Goal: Obtain resource: Download file/media

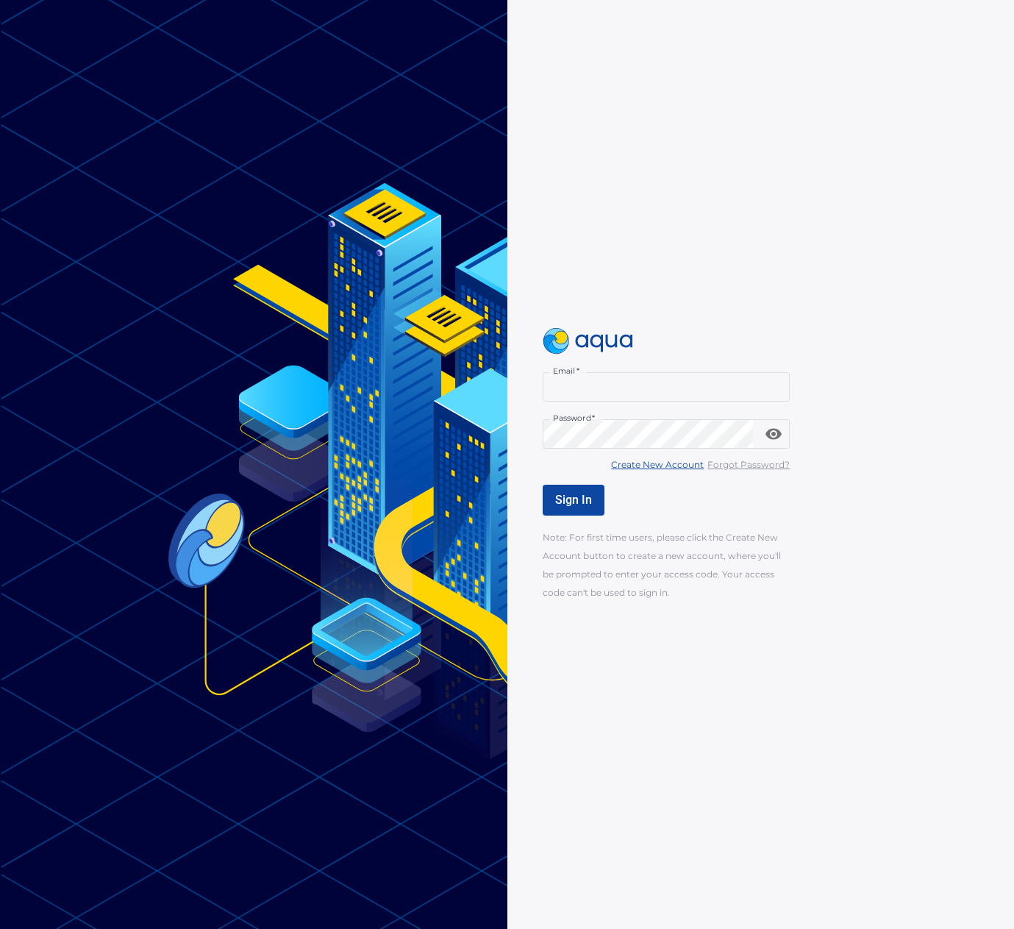
type input "**********"
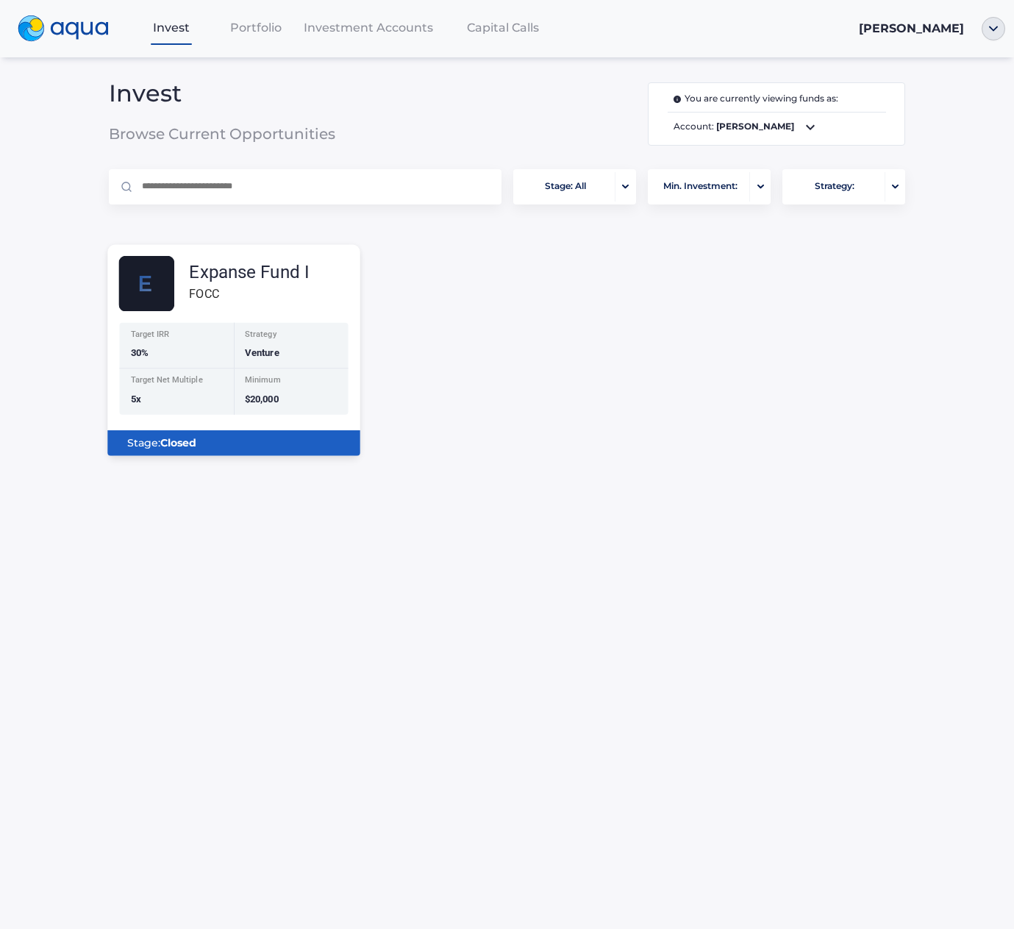
click at [255, 279] on div "Expanse Fund I" at bounding box center [249, 272] width 121 height 18
click at [138, 283] on img at bounding box center [146, 284] width 56 height 56
click at [174, 446] on b "Closed" at bounding box center [178, 442] width 36 height 13
click at [257, 35] on span "Portfolio" at bounding box center [255, 28] width 51 height 14
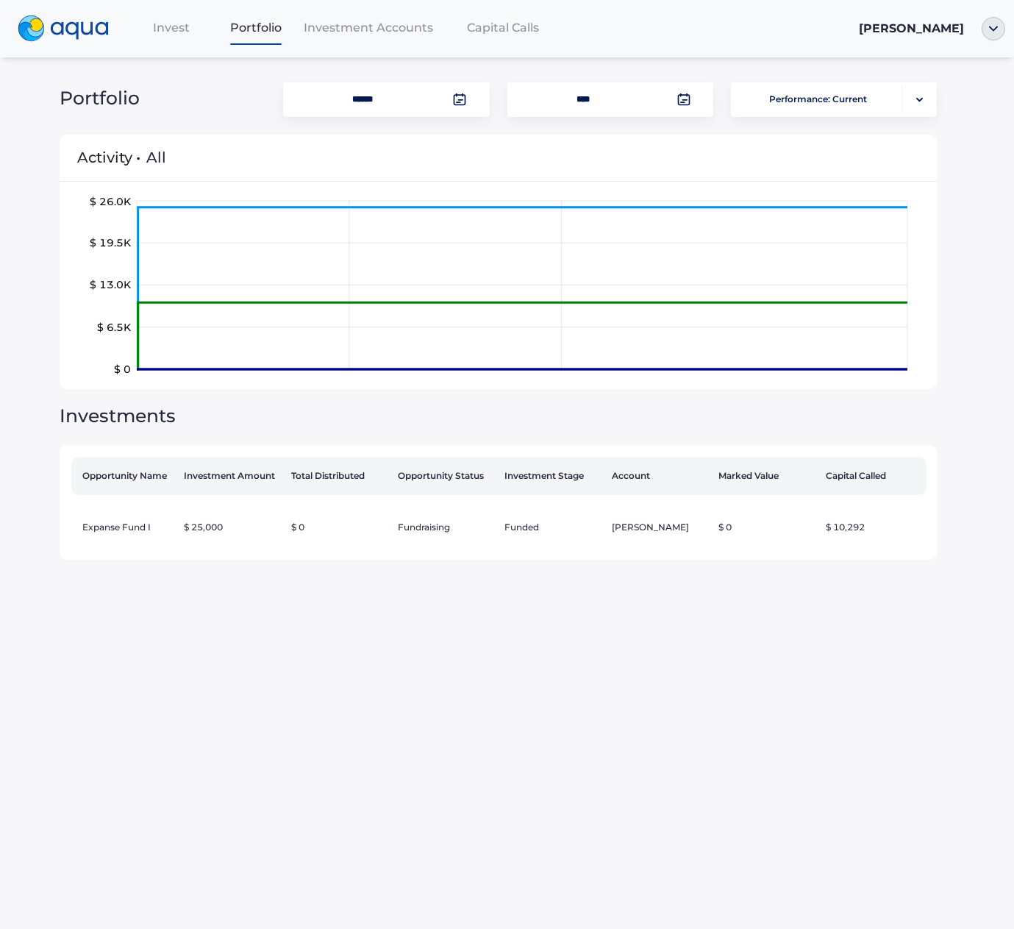
click at [389, 29] on span "Investment Accounts" at bounding box center [368, 28] width 129 height 14
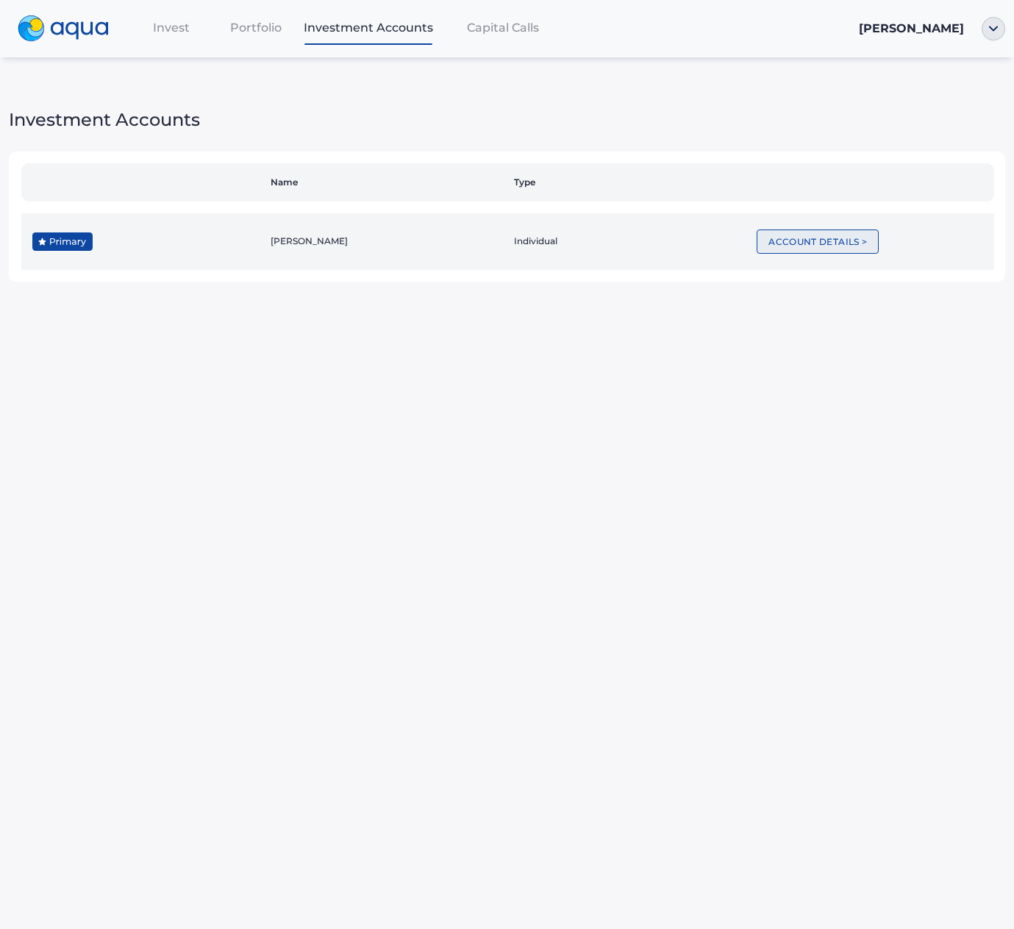
click at [781, 243] on button "Account Details >" at bounding box center [818, 241] width 122 height 24
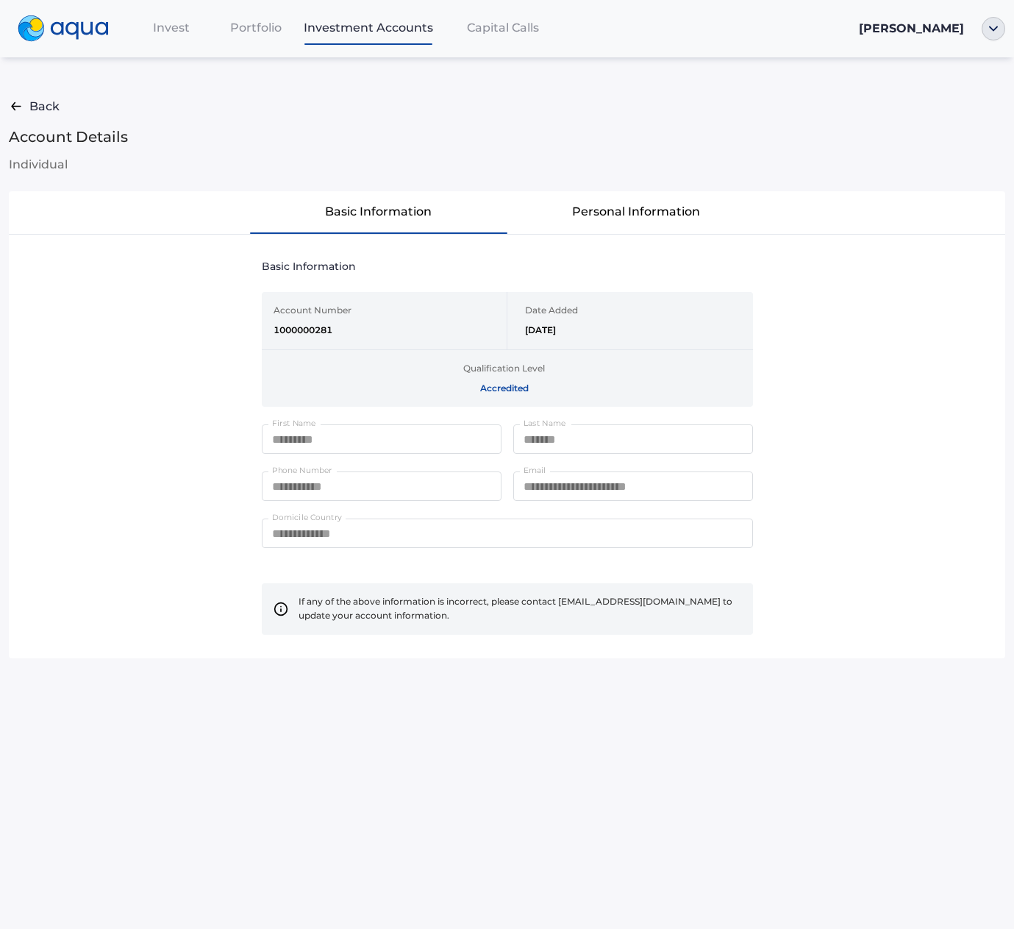
click at [488, 32] on span "Capital Calls" at bounding box center [503, 28] width 72 height 14
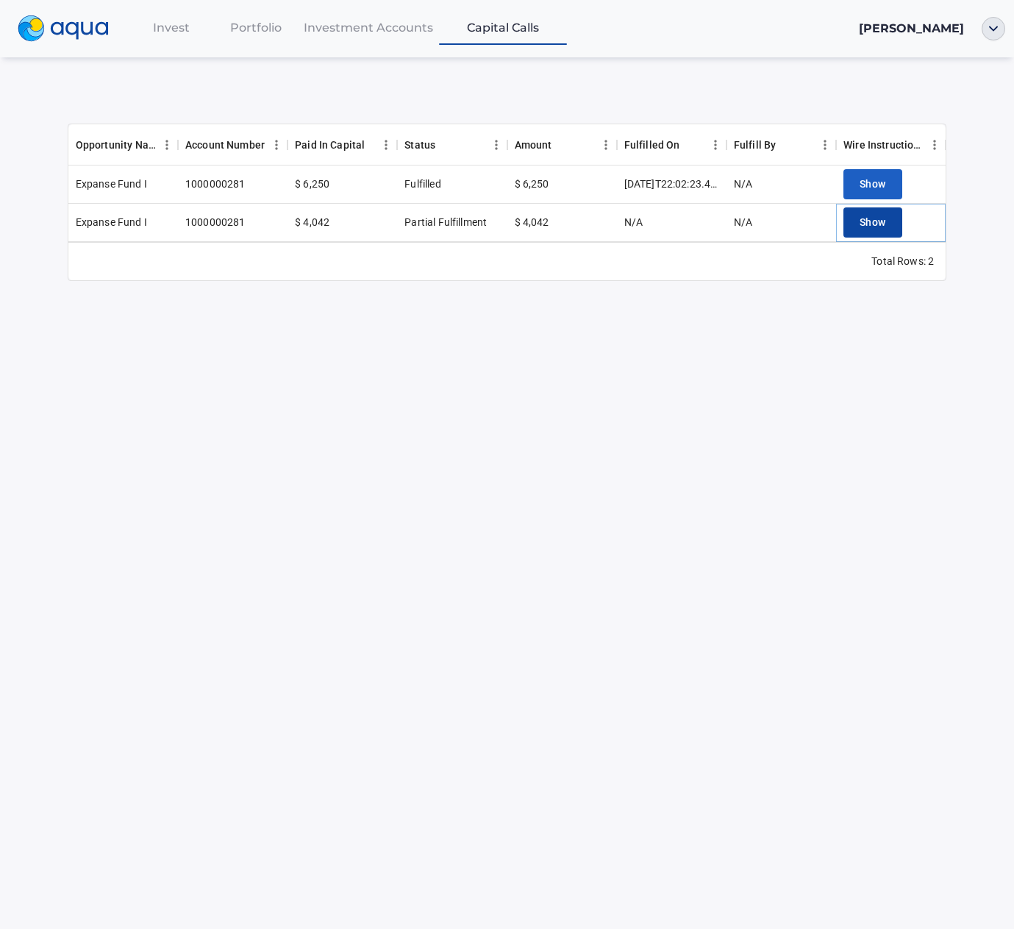
click at [871, 221] on span "Show" at bounding box center [873, 222] width 26 height 18
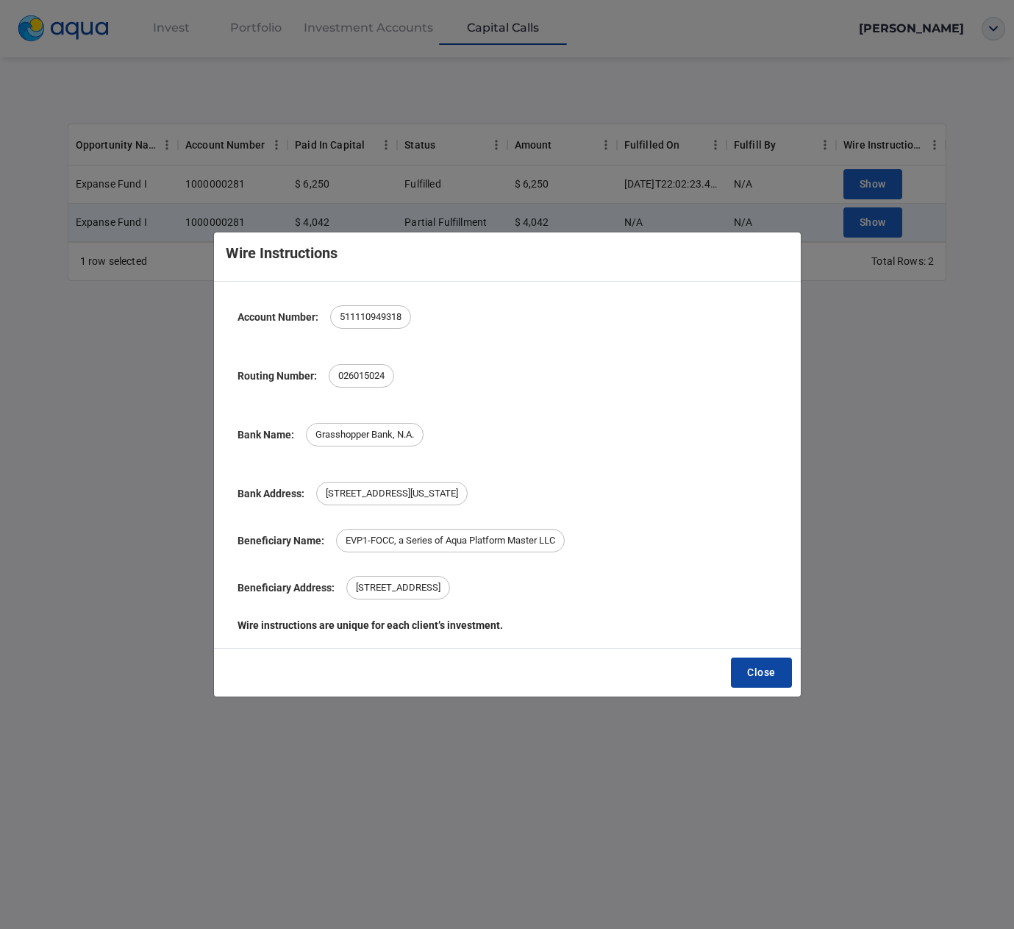
click at [763, 684] on button "Close" at bounding box center [761, 672] width 60 height 30
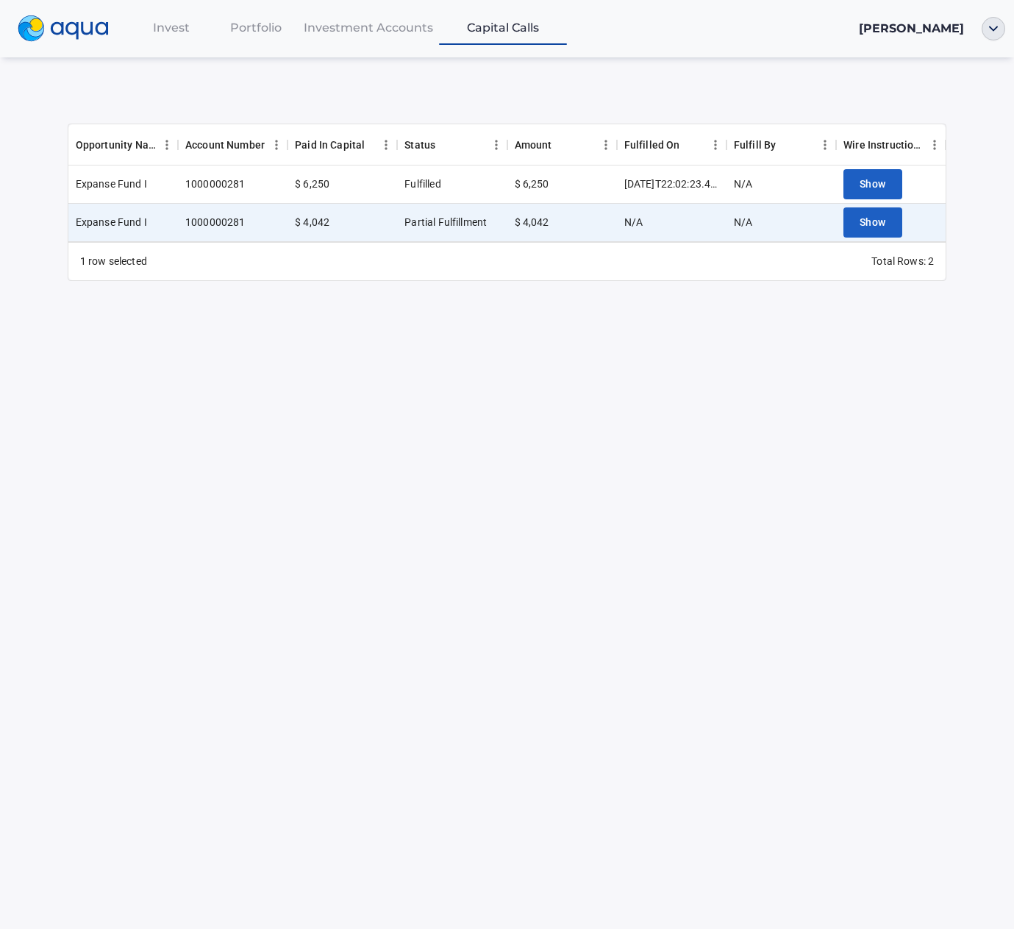
click at [167, 29] on span "Invest" at bounding box center [171, 28] width 37 height 14
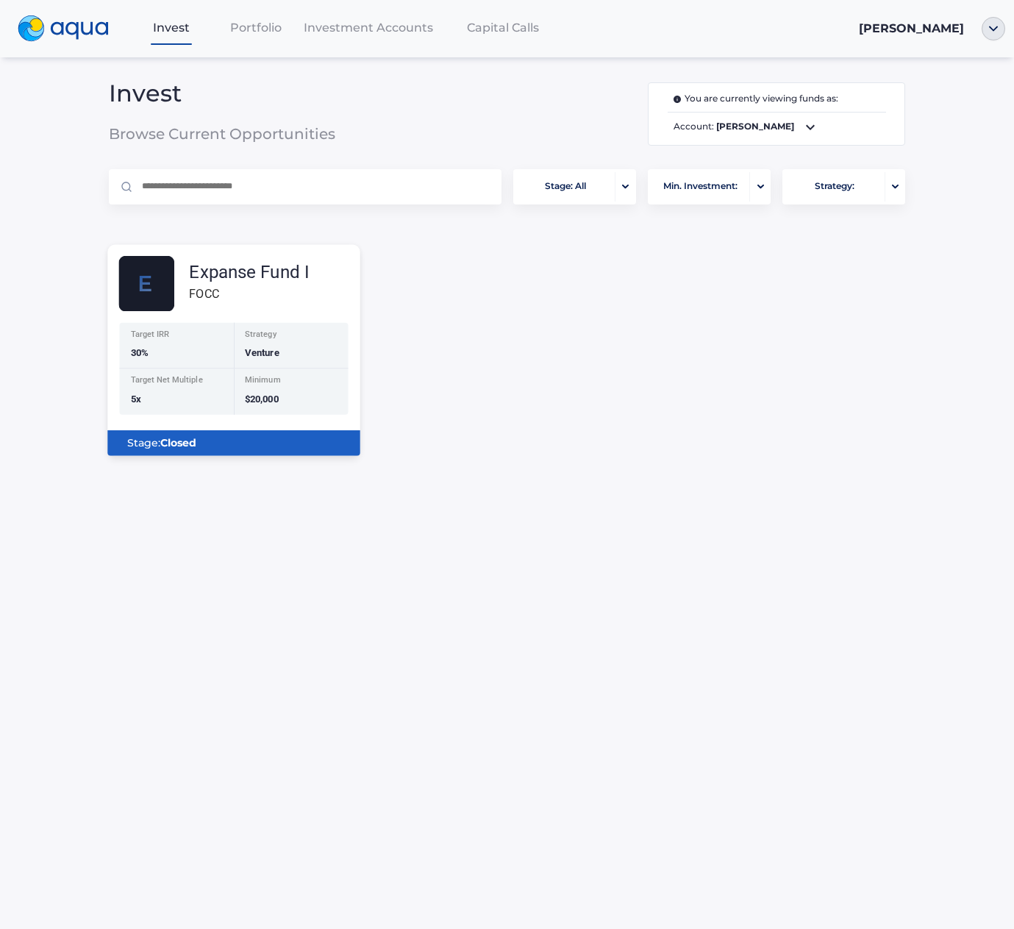
click at [232, 280] on div "Expanse Fund I" at bounding box center [249, 272] width 121 height 18
click at [185, 443] on b "Closed" at bounding box center [178, 442] width 36 height 13
click at [243, 38] on div "Portfolio" at bounding box center [256, 28] width 85 height 30
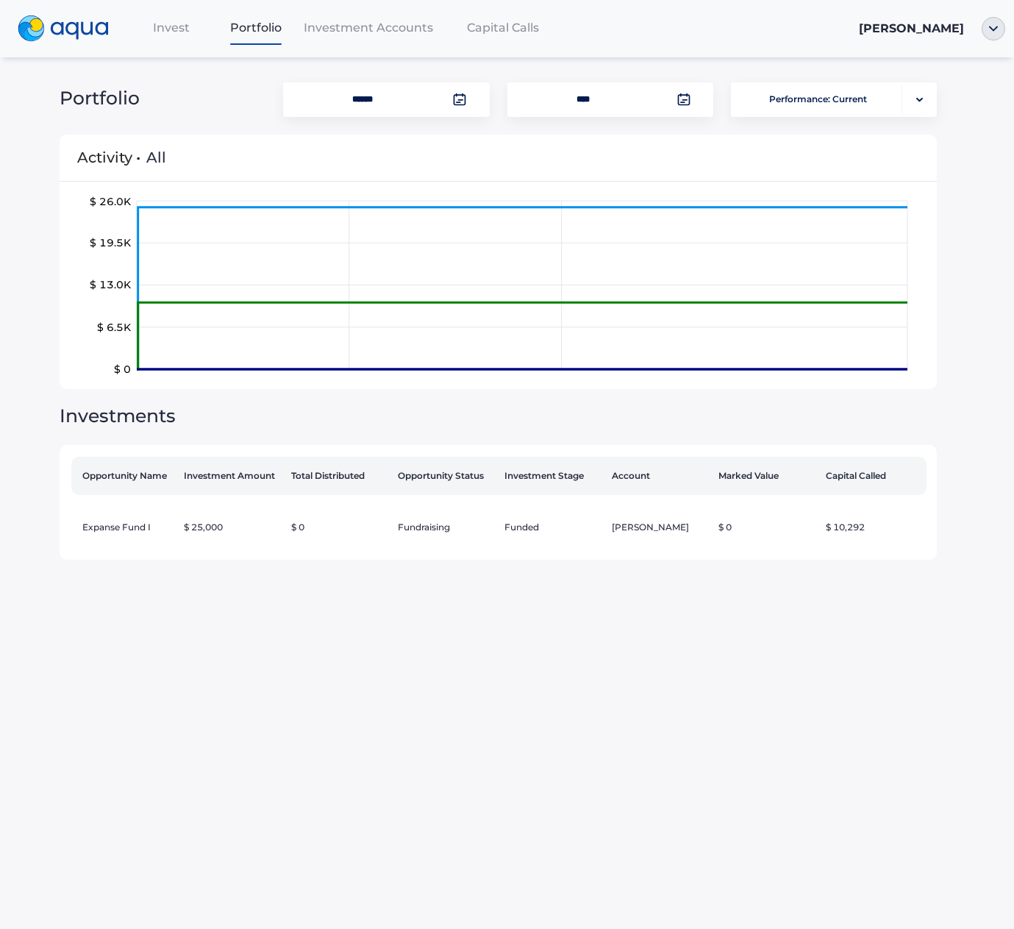
click at [386, 33] on span "Investment Accounts" at bounding box center [368, 28] width 129 height 14
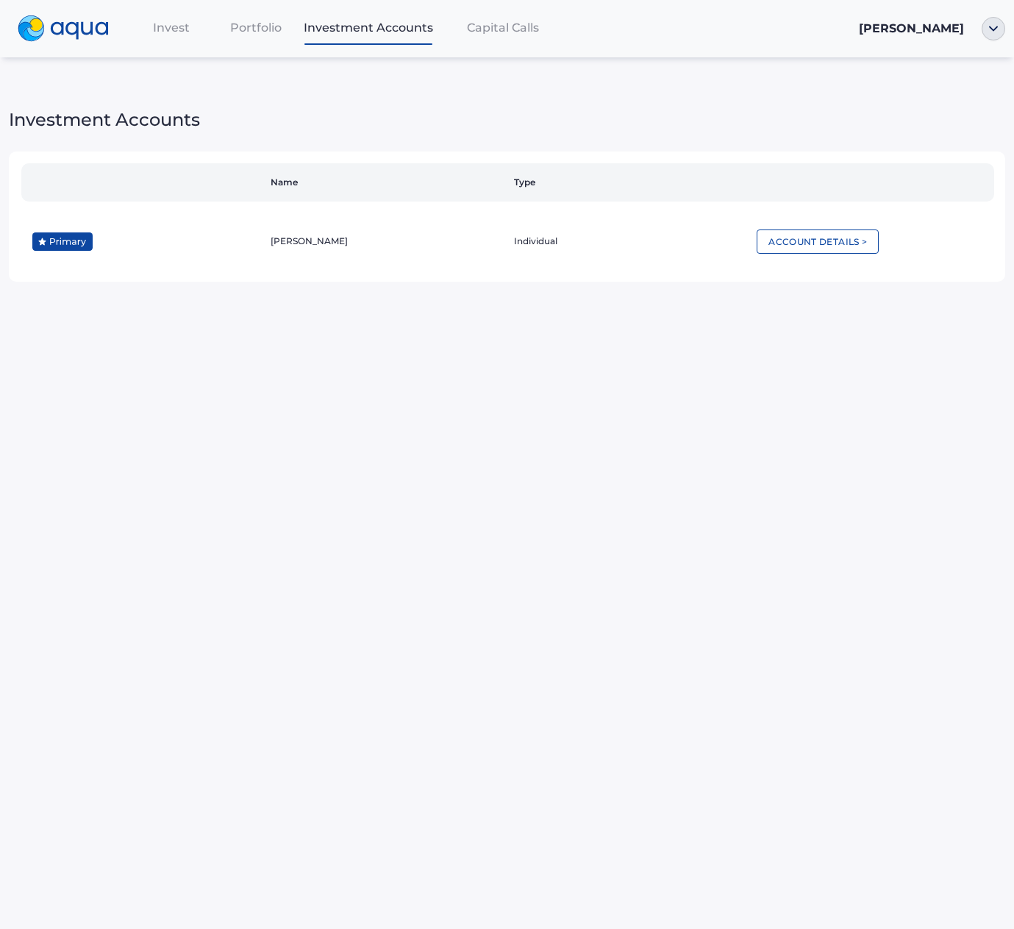
click at [499, 35] on span "Capital Calls" at bounding box center [503, 28] width 72 height 14
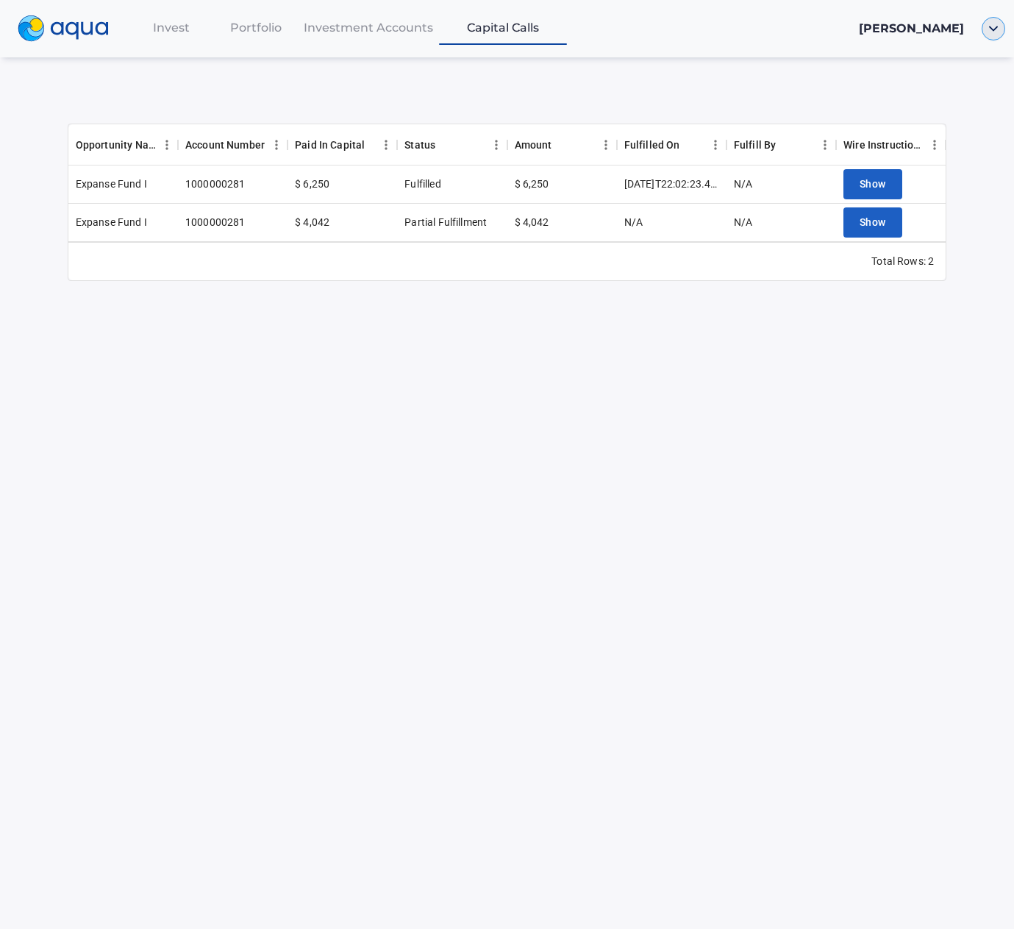
click at [994, 33] on div at bounding box center [993, 29] width 41 height 24
click at [946, 80] on link "Documents" at bounding box center [938, 83] width 96 height 15
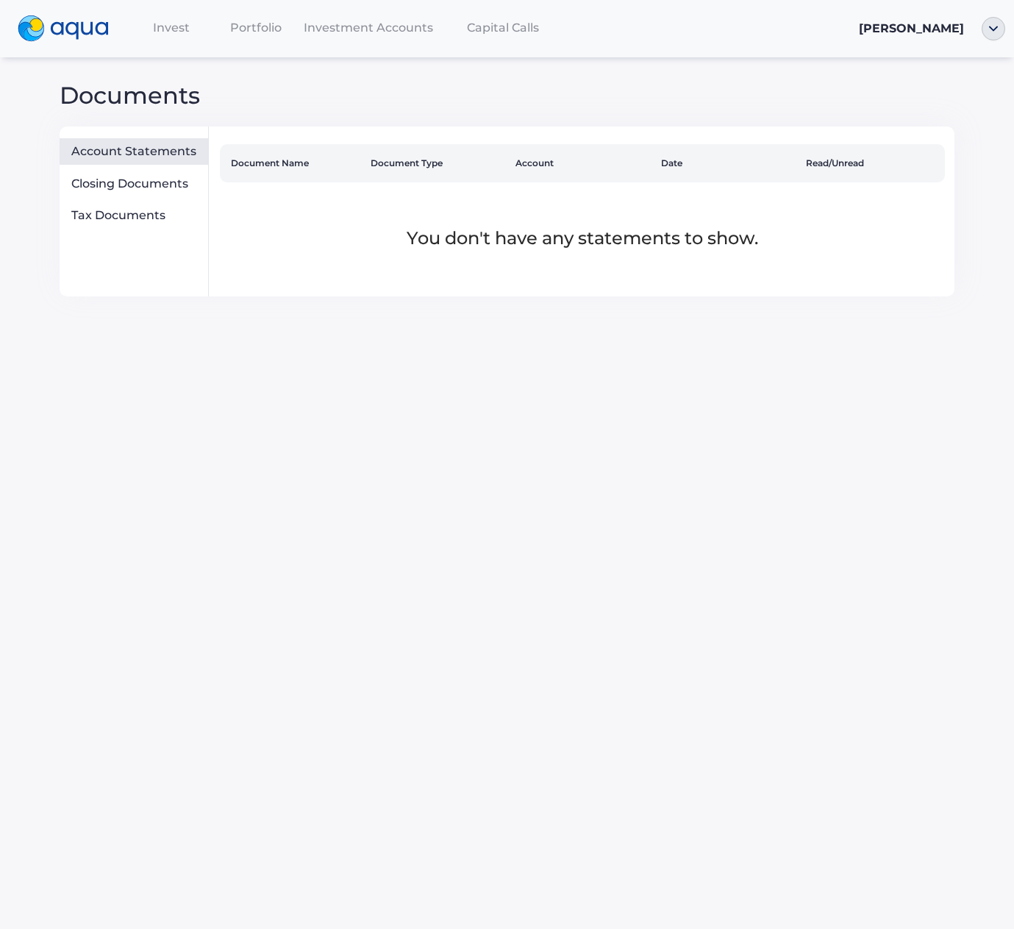
click at [70, 449] on div "Invest Portfolio Investment Accounts Capital Calls [PERSON_NAME] Documents Acco…" at bounding box center [507, 464] width 1014 height 929
click at [122, 222] on div "Tax Documents" at bounding box center [134, 215] width 149 height 26
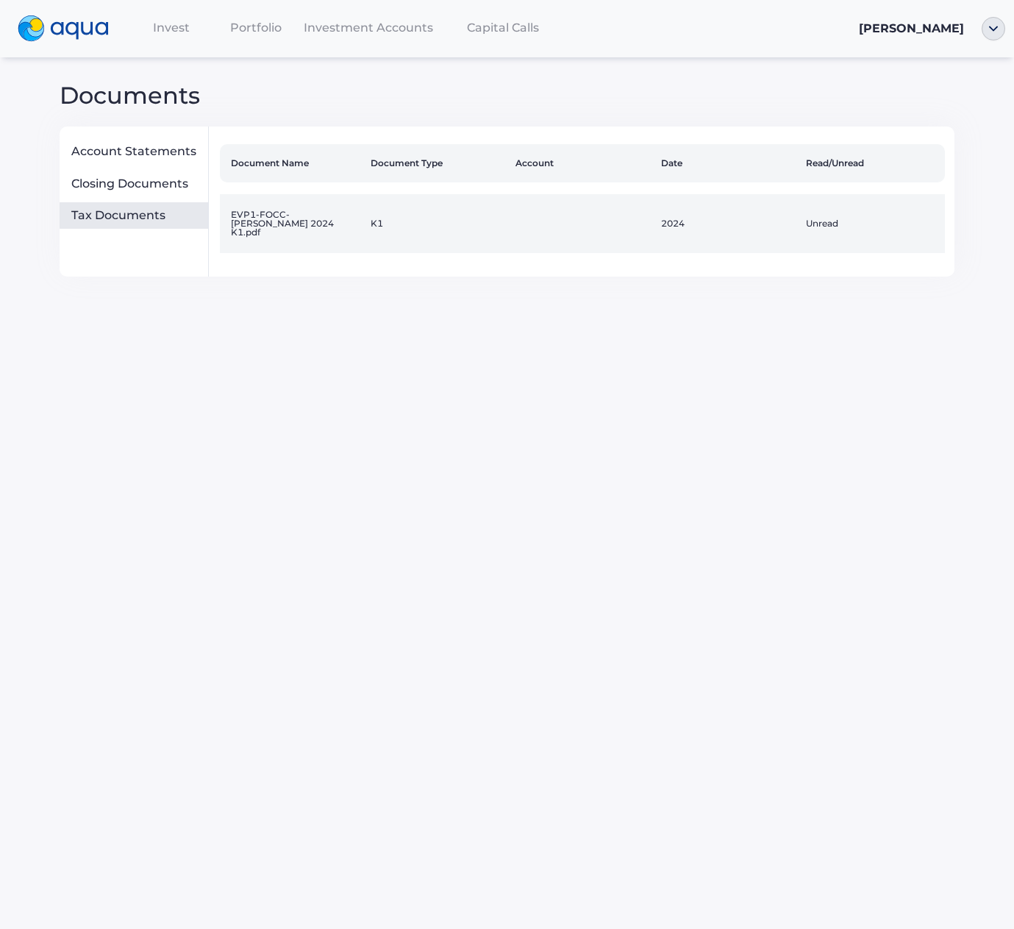
click at [287, 221] on td "EVP1-FOCC-[PERSON_NAME] 2024 K1.pdf" at bounding box center [292, 223] width 145 height 59
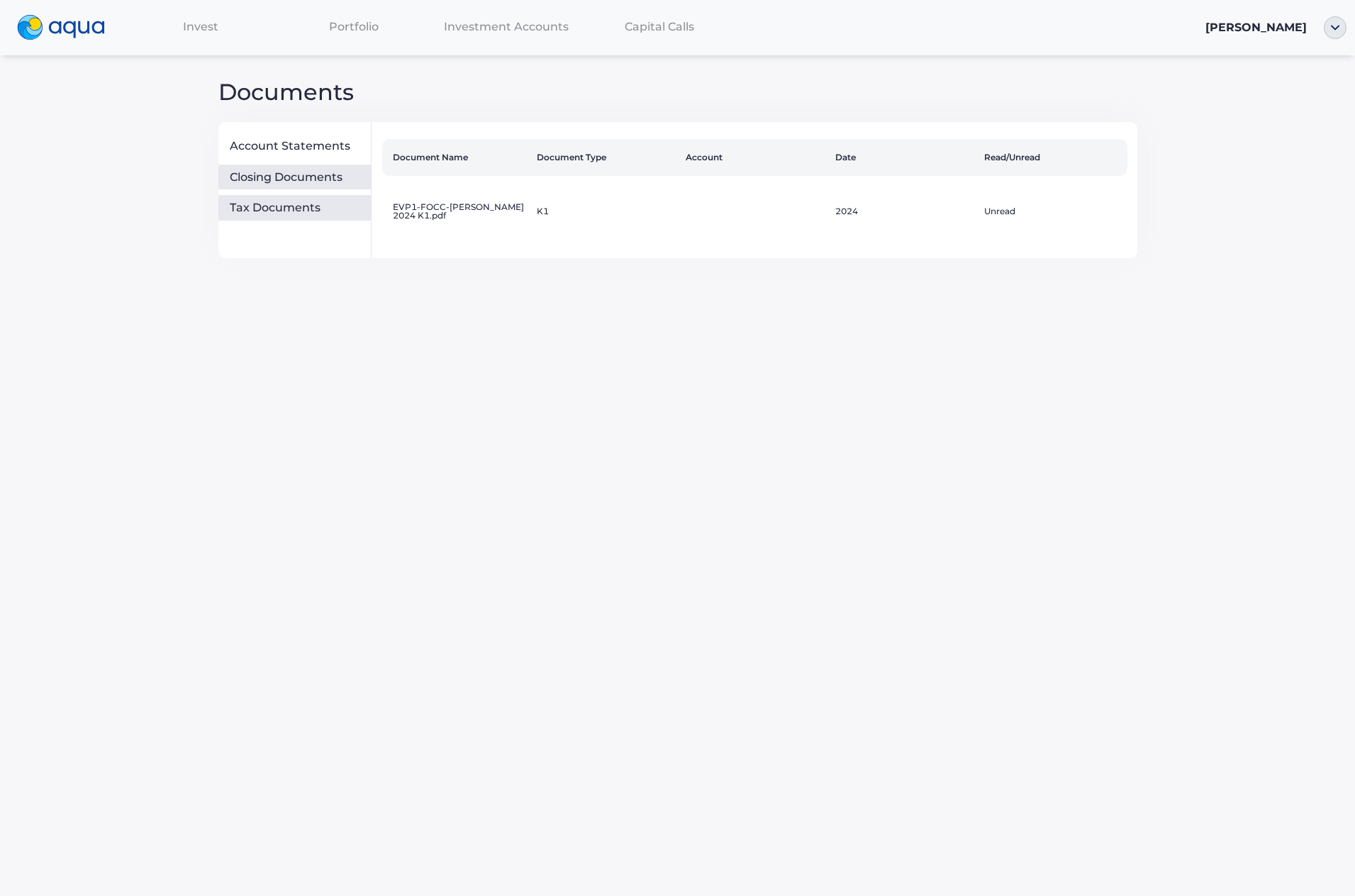
click at [337, 178] on div "Closing Documents" at bounding box center [297, 176] width 135 height 14
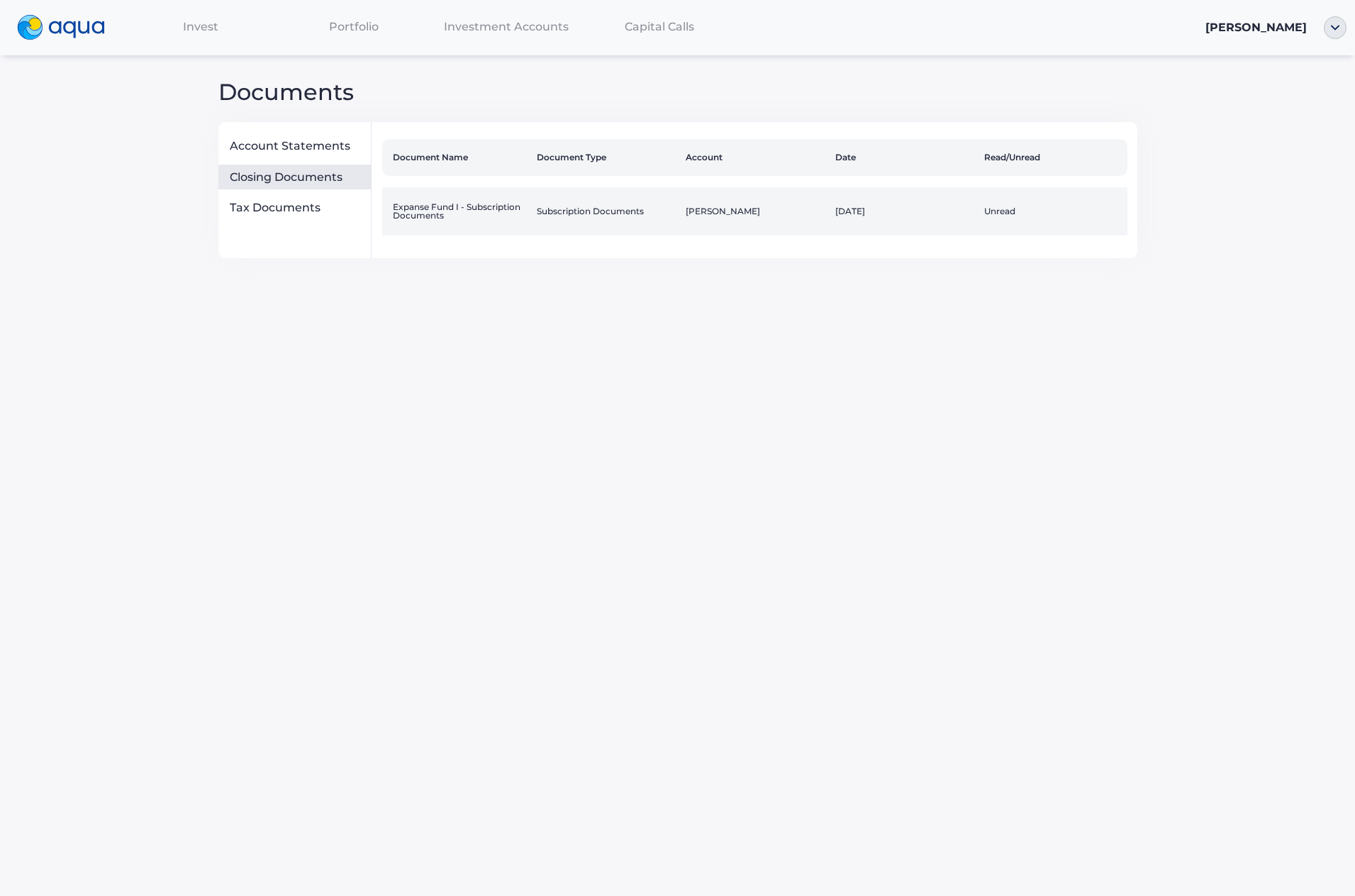
click at [470, 223] on td "Expanse Fund I - Subscription Documents" at bounding box center [456, 211] width 149 height 48
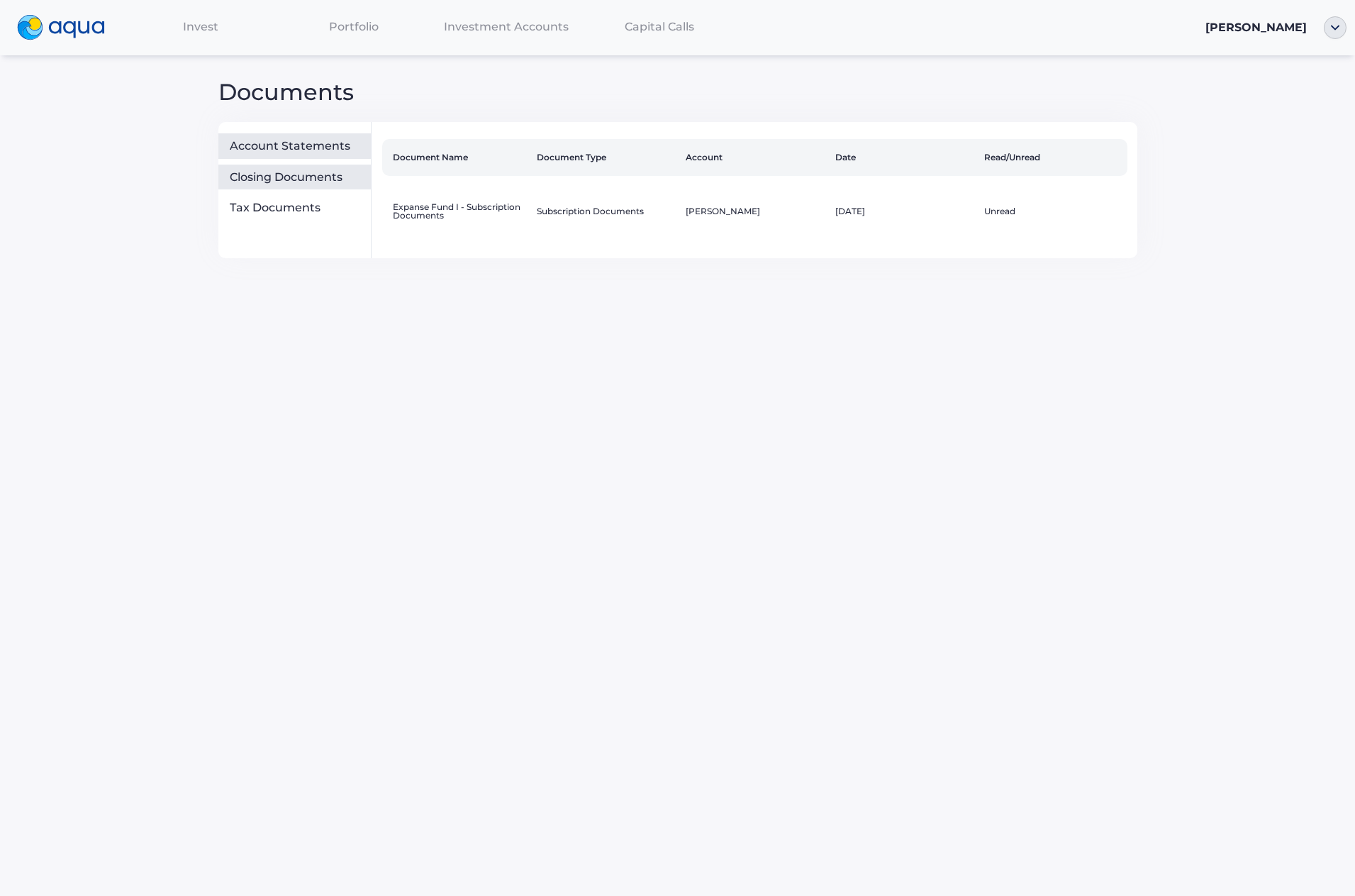
click at [314, 146] on div "Account Statements" at bounding box center [297, 146] width 135 height 14
click at [294, 181] on div "Closing Documents" at bounding box center [297, 176] width 135 height 14
click at [280, 203] on div "Tax Documents" at bounding box center [297, 207] width 135 height 14
click at [218, 23] on div "Invest" at bounding box center [201, 27] width 152 height 29
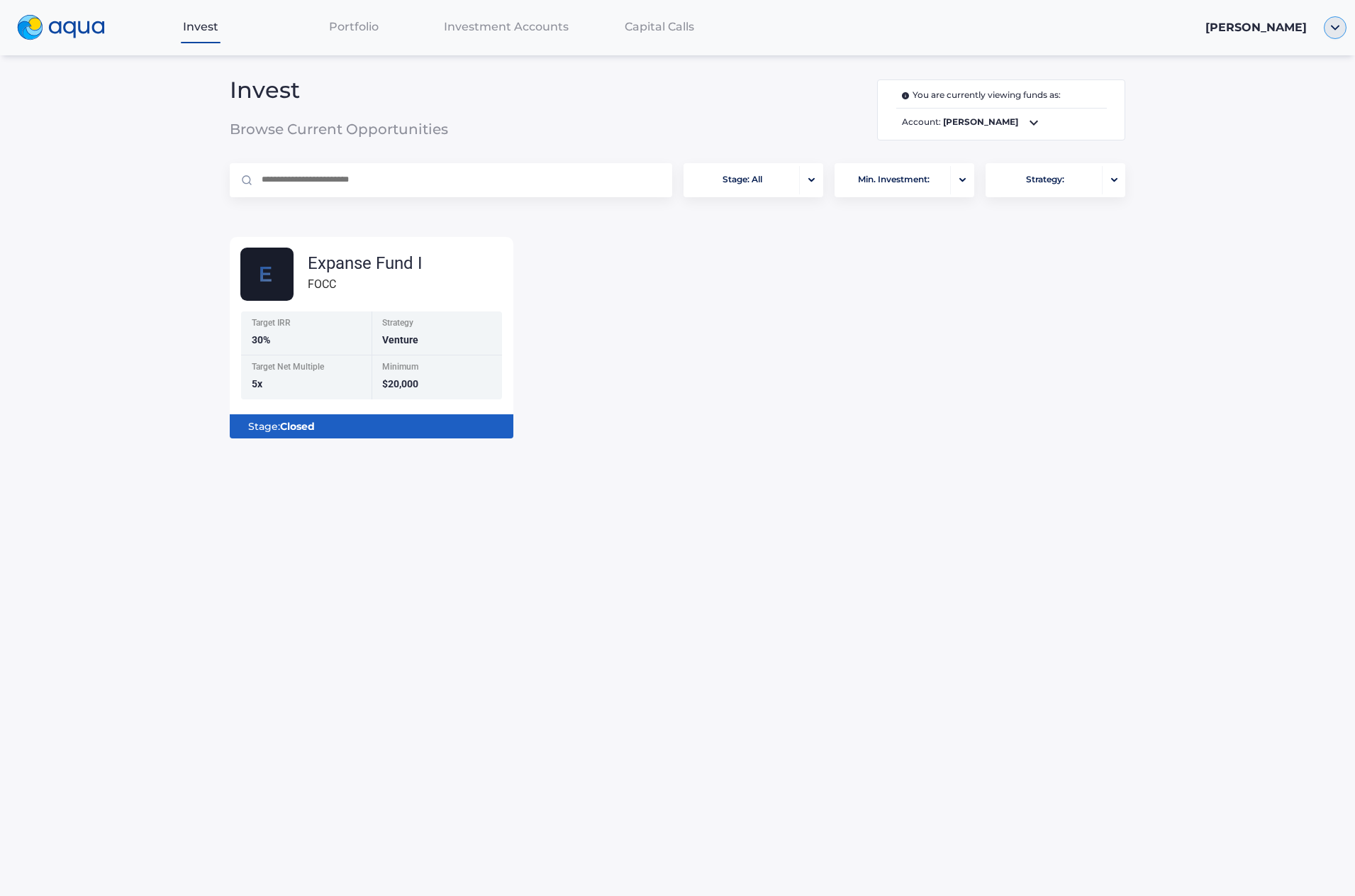
click at [977, 31] on img "button" at bounding box center [1336, 28] width 23 height 23
click at [977, 146] on span "Logout" at bounding box center [1287, 151] width 41 height 12
